Goal: Task Accomplishment & Management: Manage account settings

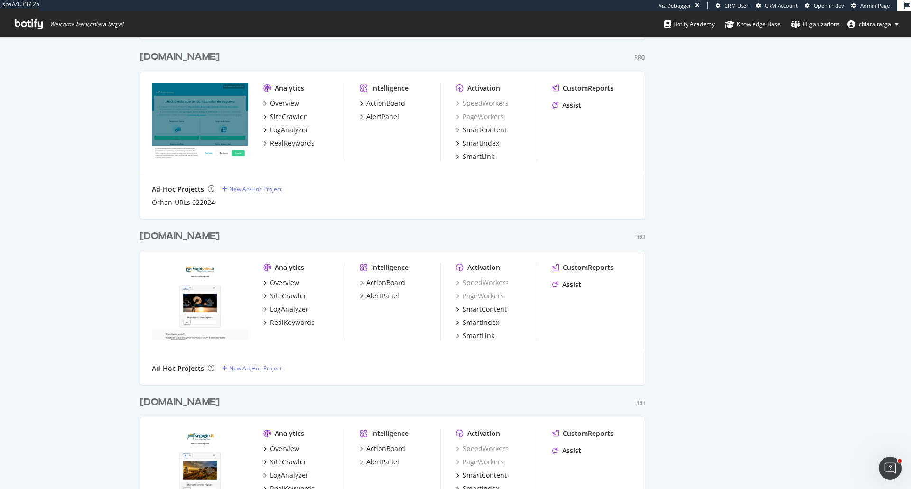
scroll to position [838, 0]
click at [373, 295] on div "AlertPanel" at bounding box center [382, 295] width 33 height 9
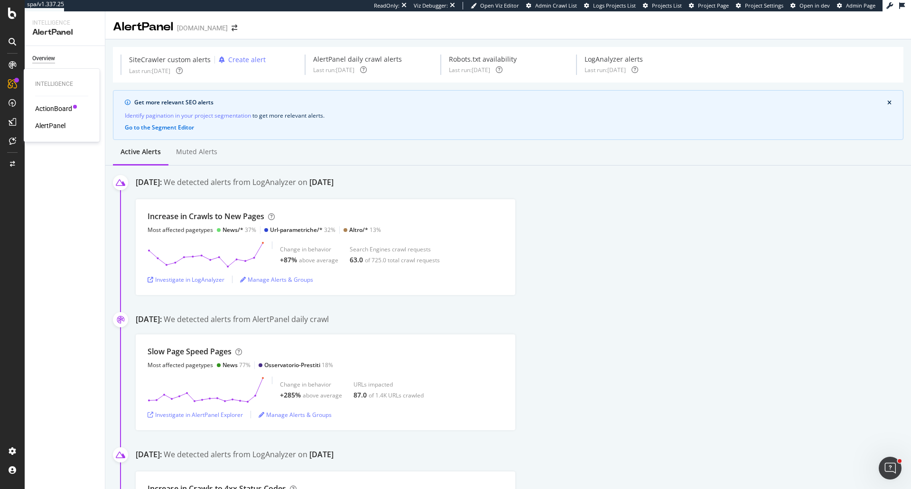
click at [56, 128] on div "AlertPanel" at bounding box center [50, 125] width 30 height 9
click at [46, 130] on div "Settings" at bounding box center [42, 132] width 21 height 10
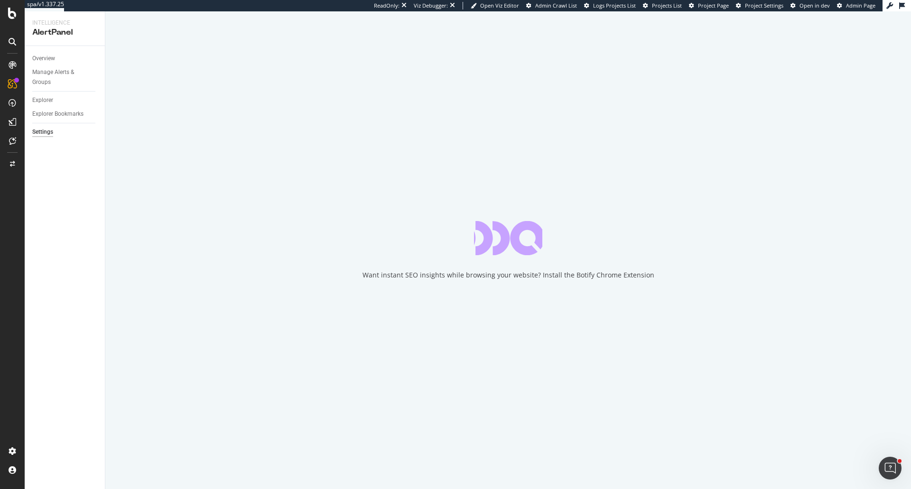
select select "01"
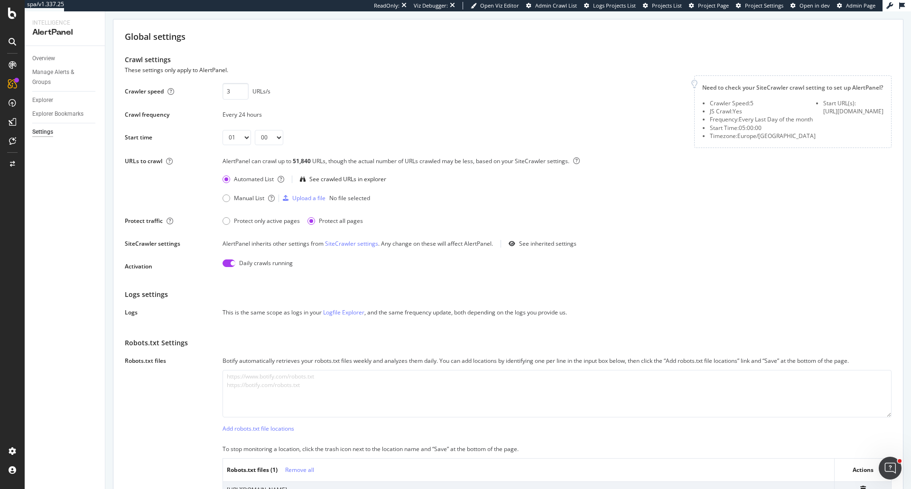
scroll to position [47, 0]
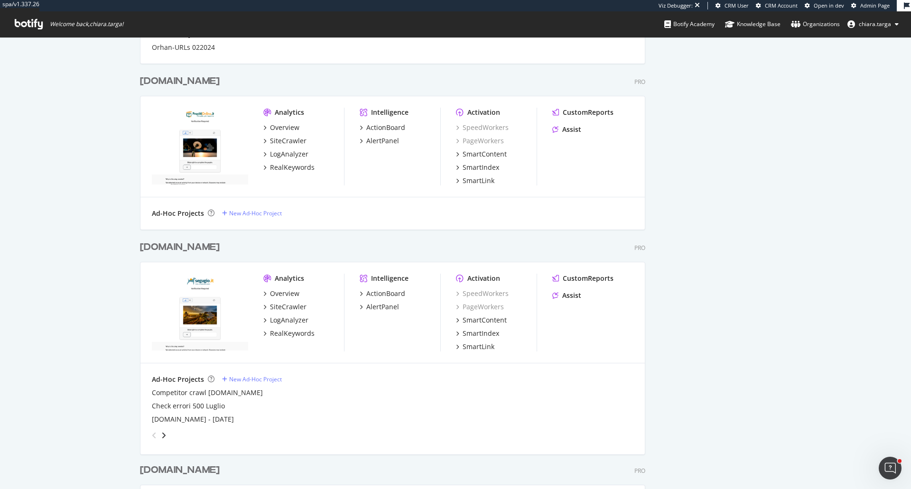
scroll to position [997, 0]
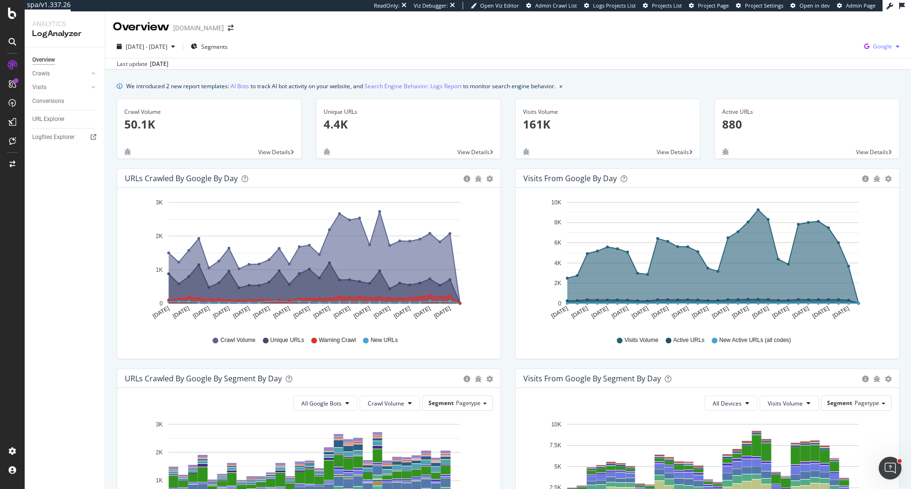
click at [892, 47] on div "button" at bounding box center [897, 47] width 11 height 6
click at [819, 38] on span "Bing" at bounding box center [828, 38] width 35 height 9
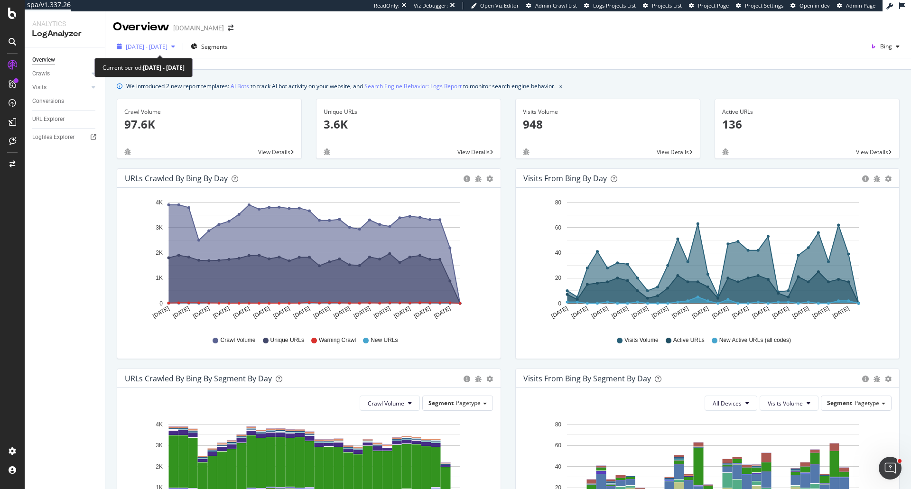
click at [168, 44] on span "2025 Aug. 16th - Sep. 14th" at bounding box center [147, 47] width 42 height 8
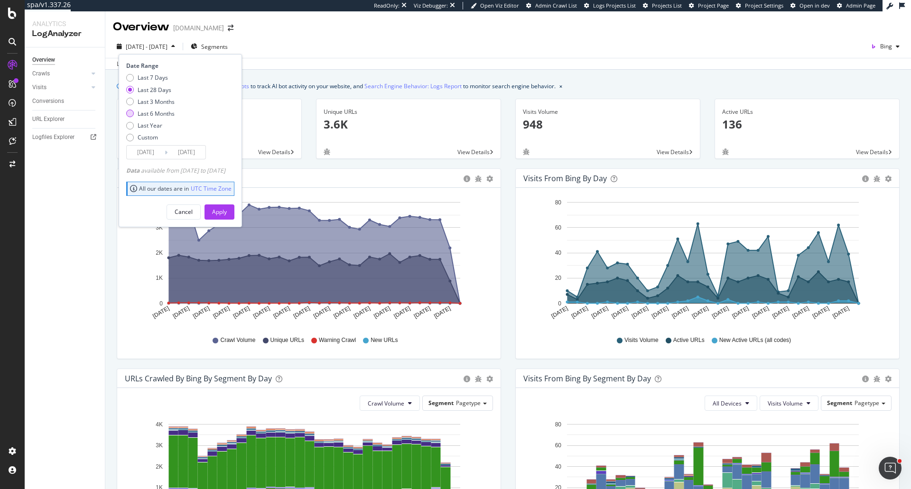
click at [160, 117] on div "Last 6 Months" at bounding box center [156, 114] width 37 height 8
type input "2025/03/15"
click at [227, 210] on div "Apply" at bounding box center [219, 212] width 15 height 8
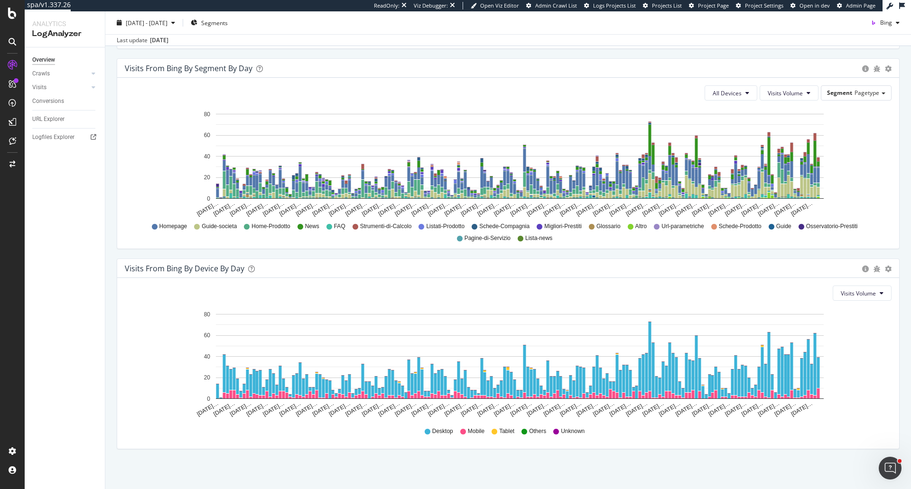
scroll to position [714, 0]
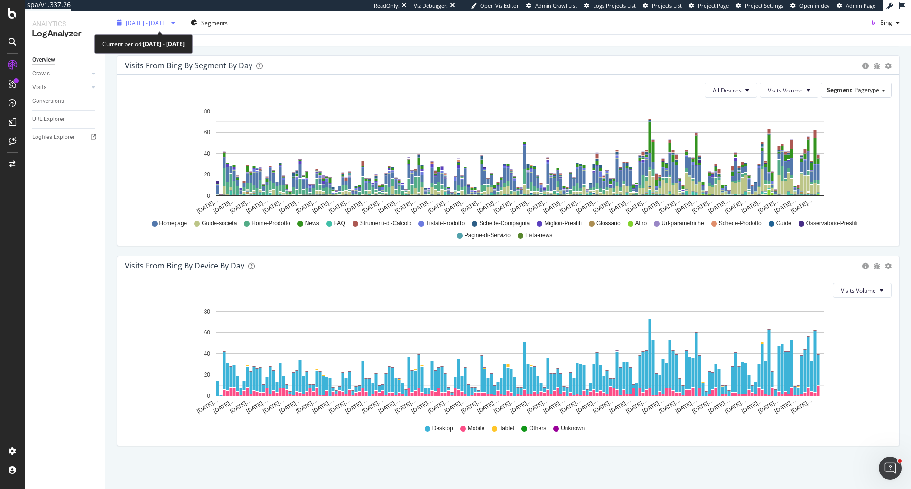
click at [153, 20] on span "2025 Mar. 15th - Sep. 14th" at bounding box center [147, 23] width 42 height 8
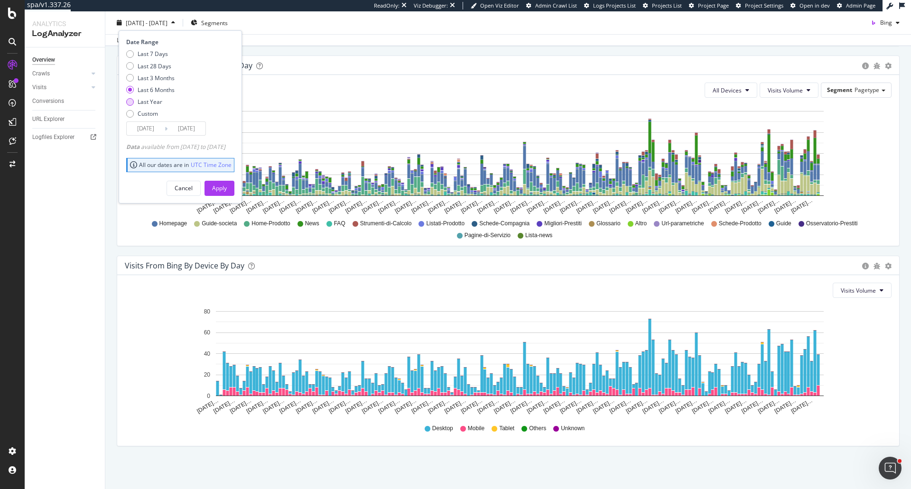
click at [155, 102] on div "Last Year" at bounding box center [150, 102] width 25 height 8
type input "2024/09/15"
click at [227, 190] on div "Apply" at bounding box center [219, 188] width 15 height 8
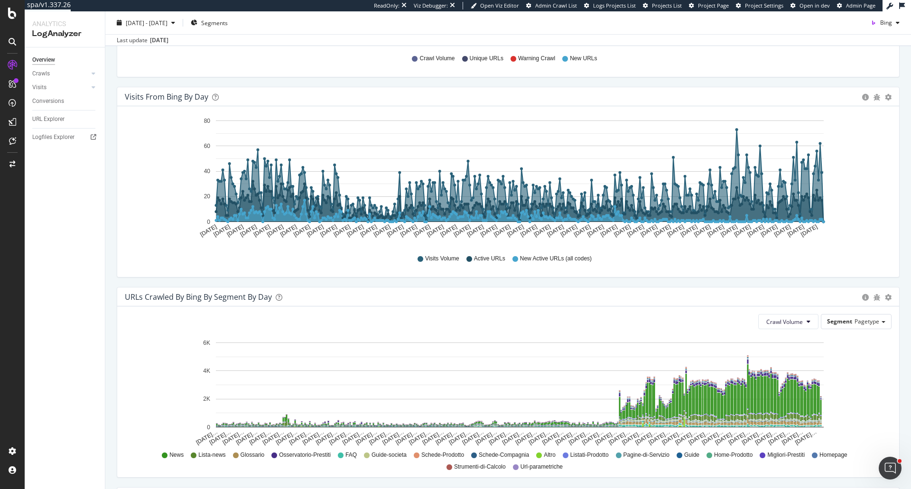
scroll to position [239, 0]
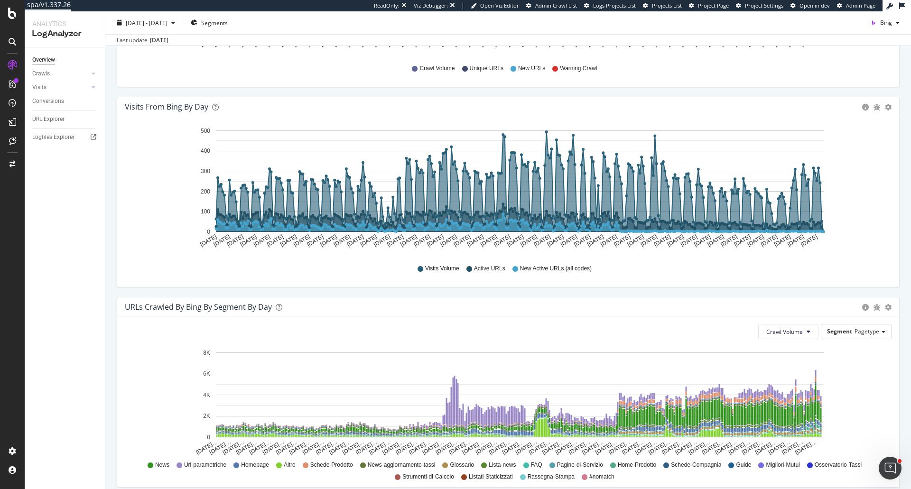
scroll to position [285, 0]
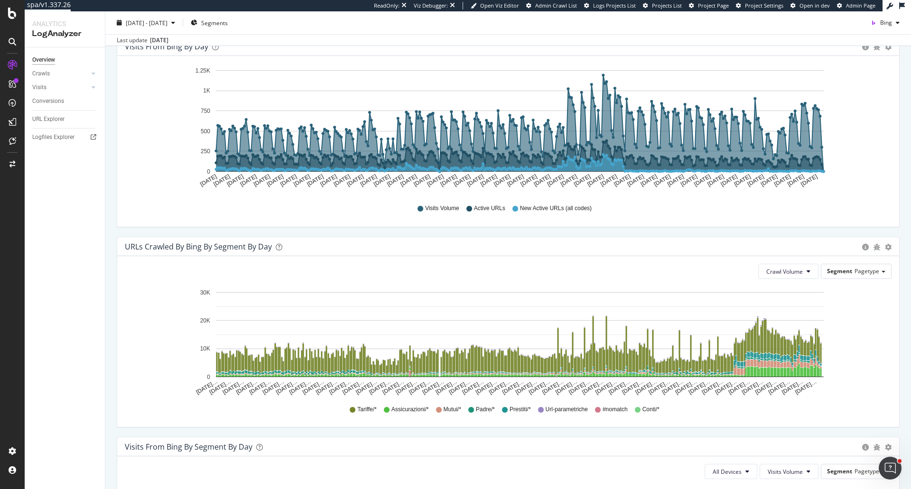
scroll to position [380, 0]
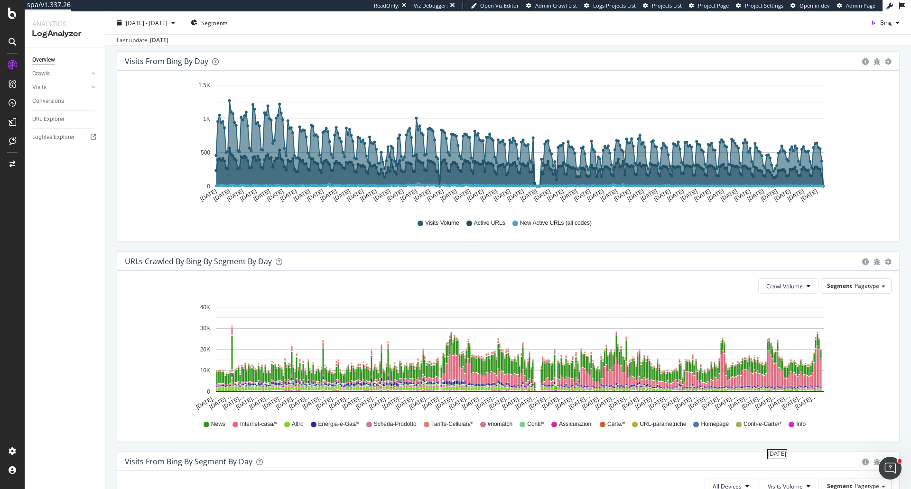
scroll to position [332, 0]
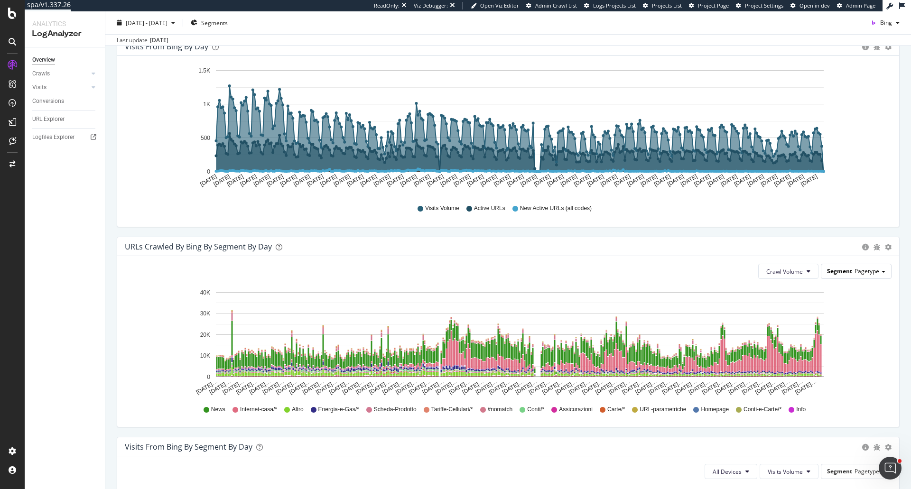
click at [869, 272] on span "Pagetype" at bounding box center [867, 271] width 25 height 8
click at [869, 273] on span "Pagetype" at bounding box center [867, 271] width 25 height 8
click at [652, 237] on div "URLs Crawled by Bing By Segment By Day Timeline (by Value) Table" at bounding box center [508, 246] width 782 height 19
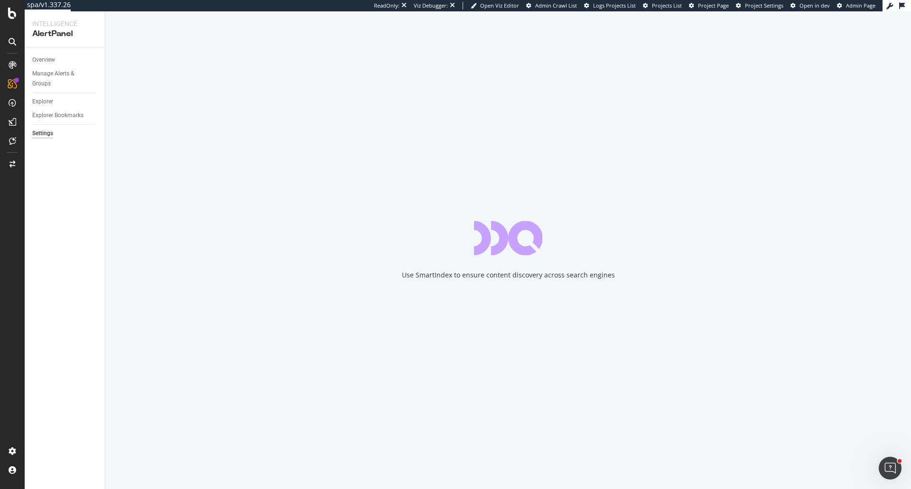
select select "04"
select select "45"
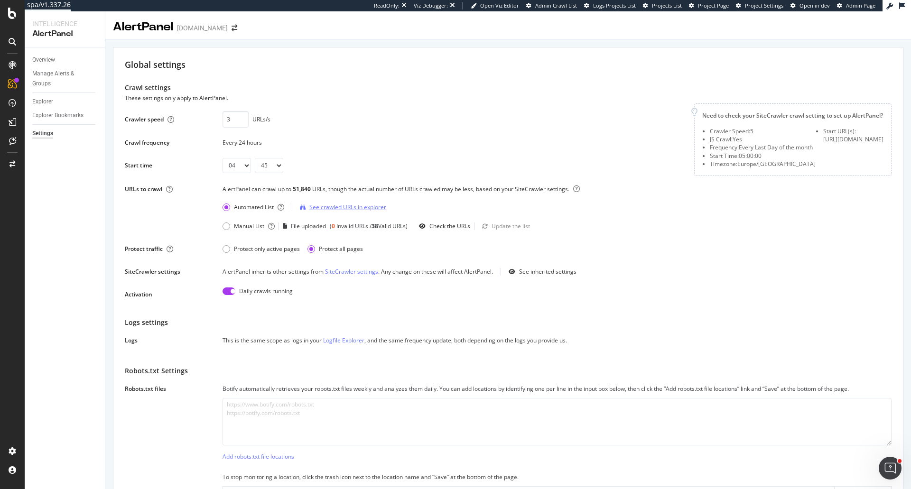
click at [304, 215] on div "See crawled URLs in explorer" at bounding box center [343, 207] width 86 height 14
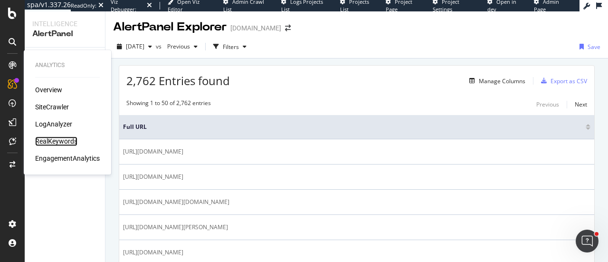
click at [44, 141] on div "RealKeywords" at bounding box center [56, 140] width 42 height 9
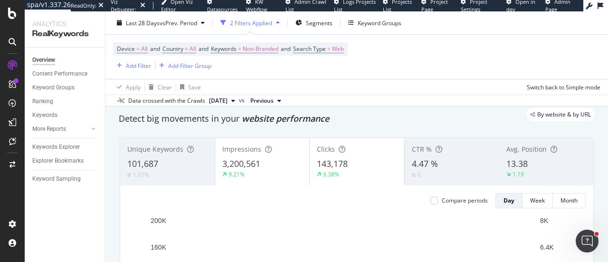
scroll to position [28, 0]
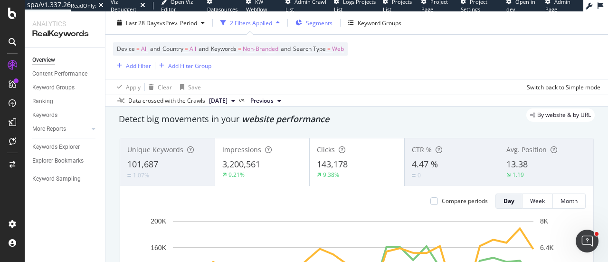
click at [322, 25] on span "Segments" at bounding box center [319, 23] width 27 height 8
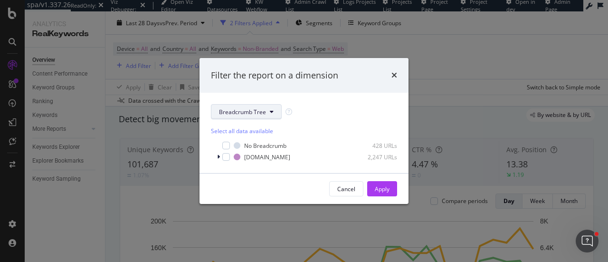
click at [244, 115] on span "Breadcrumb Tree" at bounding box center [242, 112] width 47 height 8
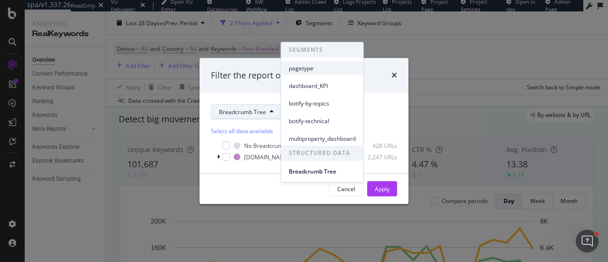
click at [301, 69] on span "pagetype" at bounding box center [322, 68] width 67 height 9
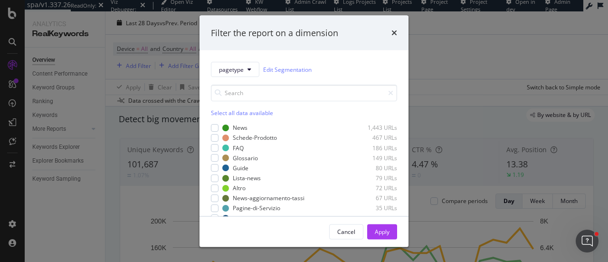
click at [217, 114] on div "Select all data available" at bounding box center [304, 113] width 186 height 8
click at [380, 235] on div "Apply" at bounding box center [382, 231] width 15 height 8
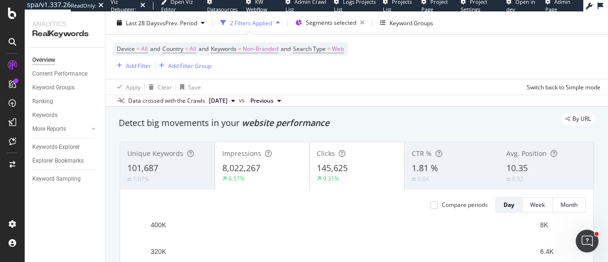
scroll to position [25, 0]
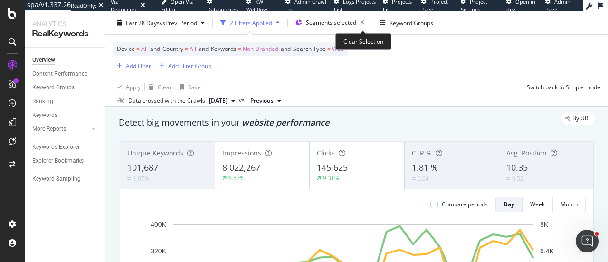
drag, startPoint x: 362, startPoint y: 25, endPoint x: 353, endPoint y: 40, distance: 18.3
click at [362, 25] on icon "button" at bounding box center [362, 22] width 12 height 13
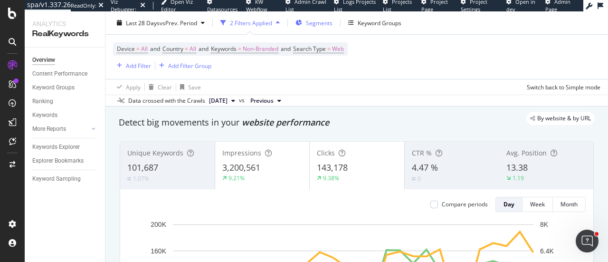
click at [313, 18] on div "Segments" at bounding box center [313, 23] width 37 height 14
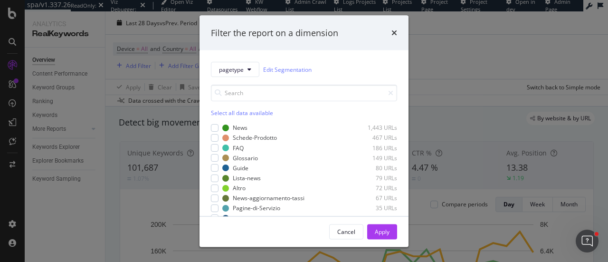
click at [391, 37] on div "Filter the report on a dimension" at bounding box center [304, 33] width 186 height 12
click at [393, 32] on icon "times" at bounding box center [394, 33] width 6 height 8
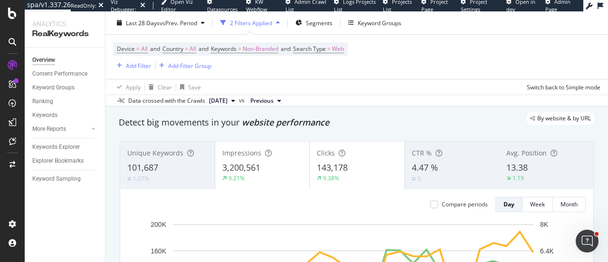
click at [394, 34] on div "Device = All and Country = All and Keywords = Non-Branded and Search Type = Web…" at bounding box center [356, 64] width 502 height 60
click at [73, 143] on div "Keywords Explorer" at bounding box center [55, 147] width 47 height 10
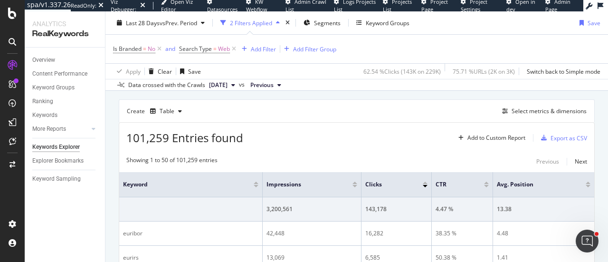
scroll to position [250, 0]
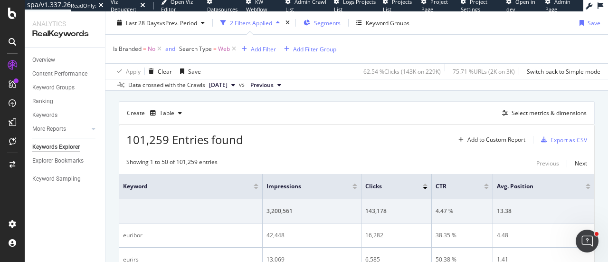
click at [307, 26] on div "Segments" at bounding box center [321, 23] width 37 height 14
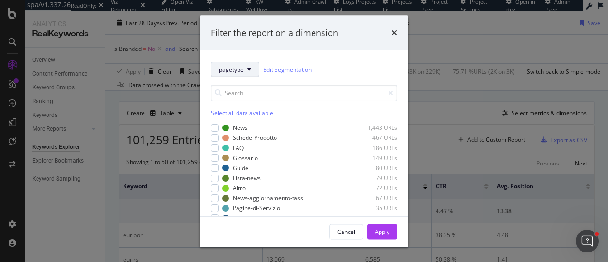
click at [248, 69] on icon "modal" at bounding box center [249, 69] width 4 height 6
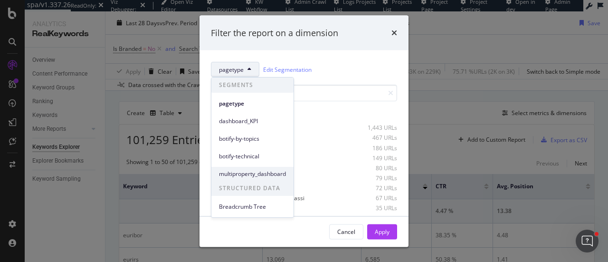
click at [234, 175] on span "multiproperty_dashboard" at bounding box center [252, 173] width 67 height 9
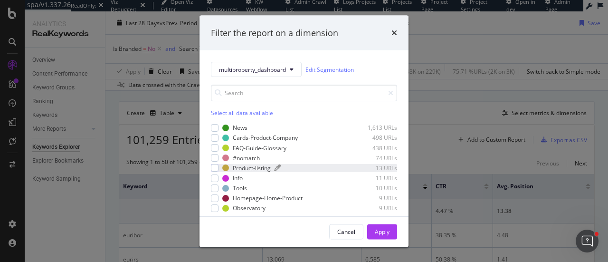
scroll to position [7, 0]
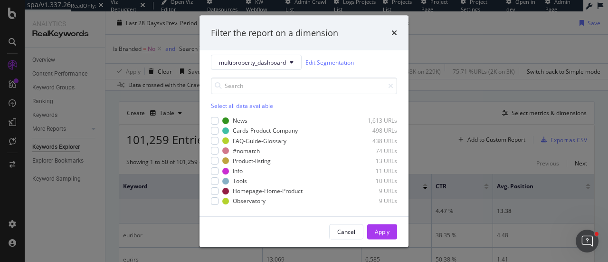
click at [43, 219] on div "Filter the report on a dimension multiproperty_dashboard Edit Segmentation Sele…" at bounding box center [304, 131] width 608 height 262
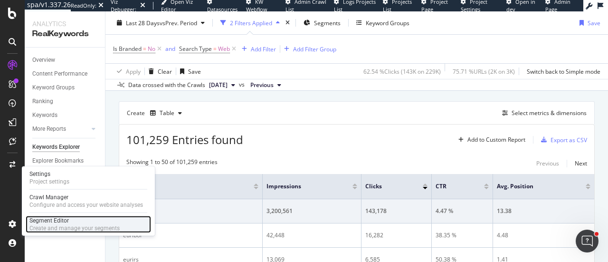
click at [41, 218] on div "Segment Editor" at bounding box center [74, 220] width 90 height 8
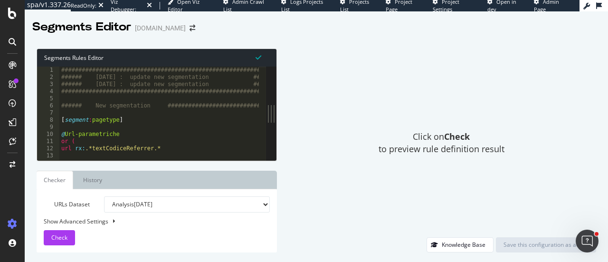
drag, startPoint x: 197, startPoint y: 102, endPoint x: 277, endPoint y: 99, distance: 80.3
click at [277, 99] on div "Segments Rules Editor 1 2 3 4 5 6 7 8 9 10 11 12 13 ###########################…" at bounding box center [316, 150] width 583 height 223
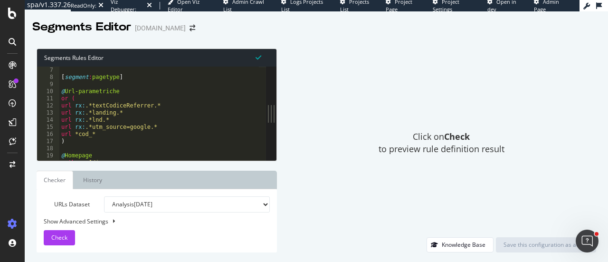
scroll to position [43, 0]
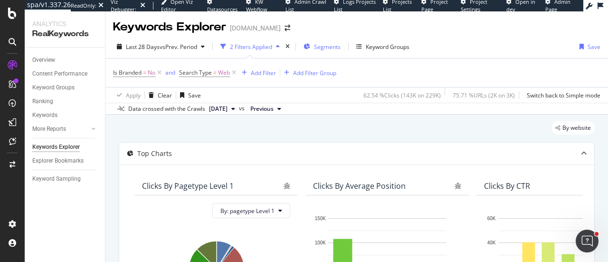
click at [331, 51] on div "Segments" at bounding box center [321, 46] width 37 height 14
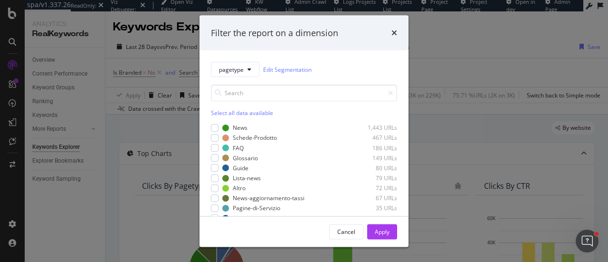
click at [221, 111] on div "Select all data available" at bounding box center [304, 113] width 186 height 8
click at [379, 233] on div "Apply" at bounding box center [382, 231] width 15 height 8
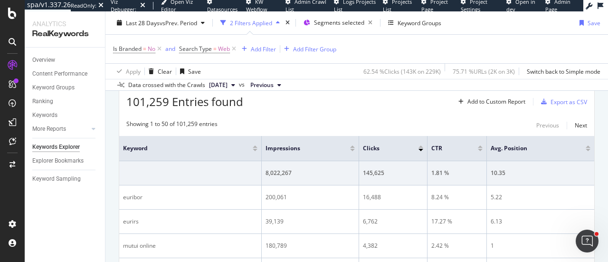
scroll to position [286, 0]
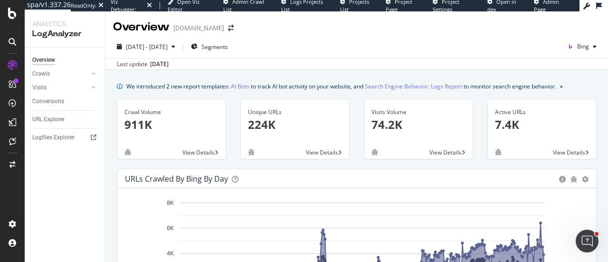
scroll to position [285, 0]
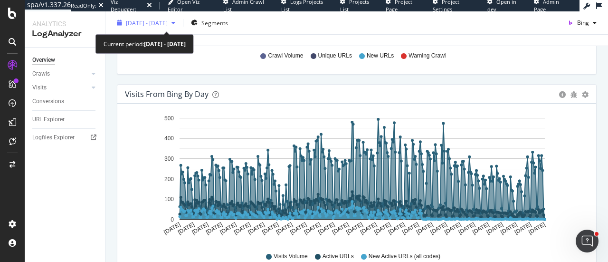
click at [145, 24] on span "2024 Sep. 15th - 2025 Sep. 14th" at bounding box center [147, 23] width 42 height 8
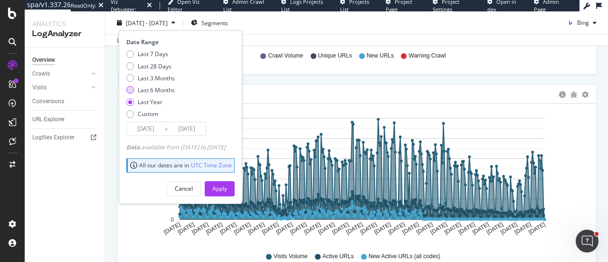
click at [163, 89] on div "Last 6 Months" at bounding box center [156, 90] width 37 height 8
type input "2025/03/15"
click at [227, 184] on div "Apply" at bounding box center [219, 188] width 15 height 8
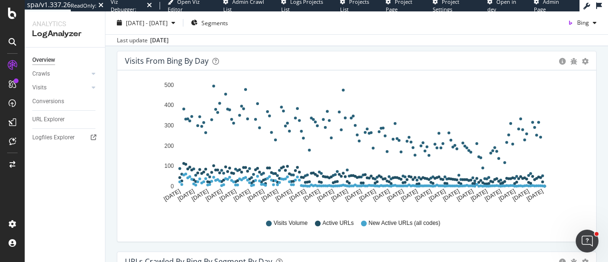
scroll to position [322, 0]
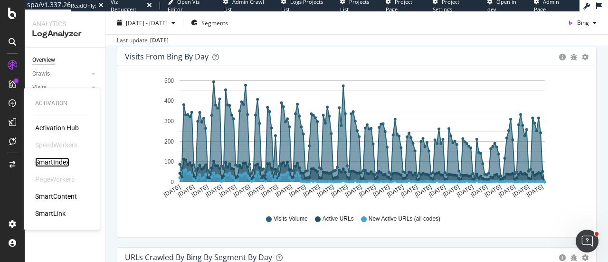
click at [45, 159] on div "SmartIndex" at bounding box center [52, 161] width 34 height 9
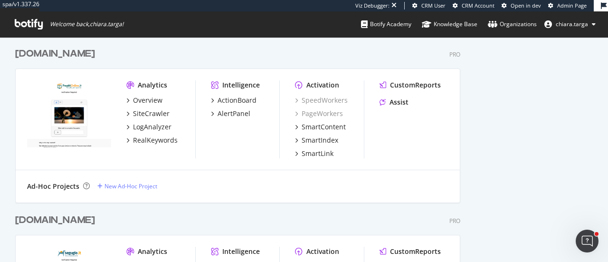
scroll to position [1021, 0]
click at [155, 127] on div "LogAnalyzer" at bounding box center [152, 126] width 38 height 9
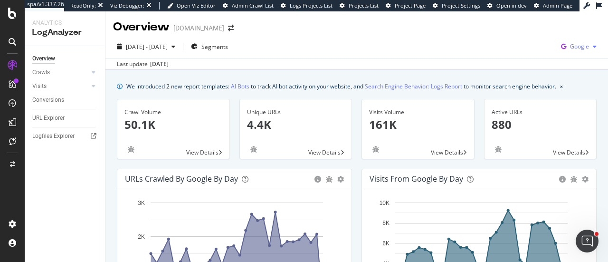
click at [570, 47] on span "Google" at bounding box center [579, 46] width 19 height 8
click at [505, 42] on div "Bing" at bounding box center [517, 38] width 66 height 14
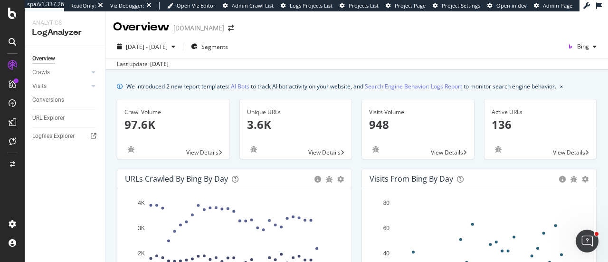
scroll to position [53, 0]
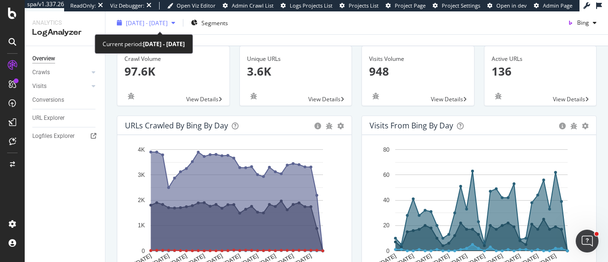
click at [179, 28] on div "[DATE] - [DATE]" at bounding box center [146, 23] width 66 height 14
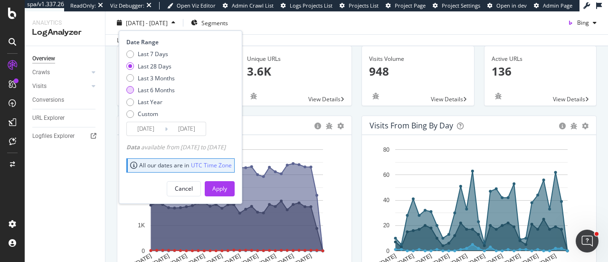
click at [155, 90] on div "Last 6 Months" at bounding box center [156, 90] width 37 height 8
type input "[DATE]"
click at [227, 188] on div "Apply" at bounding box center [219, 188] width 15 height 8
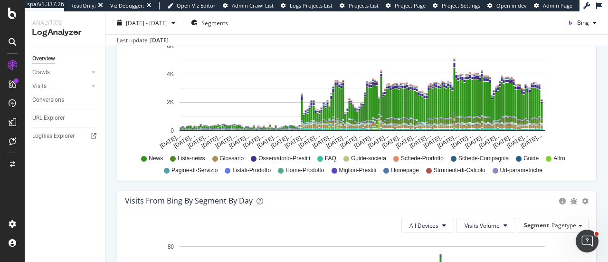
scroll to position [602, 0]
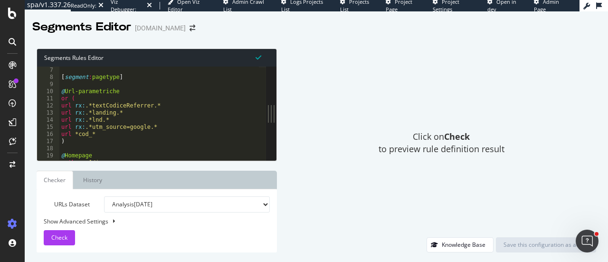
scroll to position [43, 0]
